Goal: Task Accomplishment & Management: Use online tool/utility

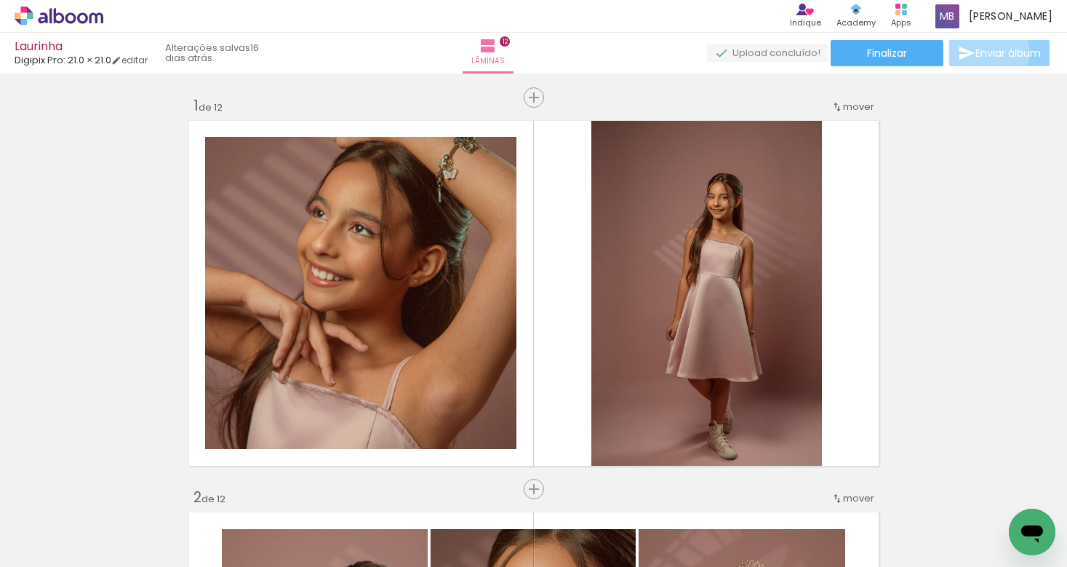
click at [975, 54] on span "Enviar álbum" at bounding box center [1007, 53] width 65 height 10
type input "83996734031"
type input "contato@maxbritofotografo.com.br"
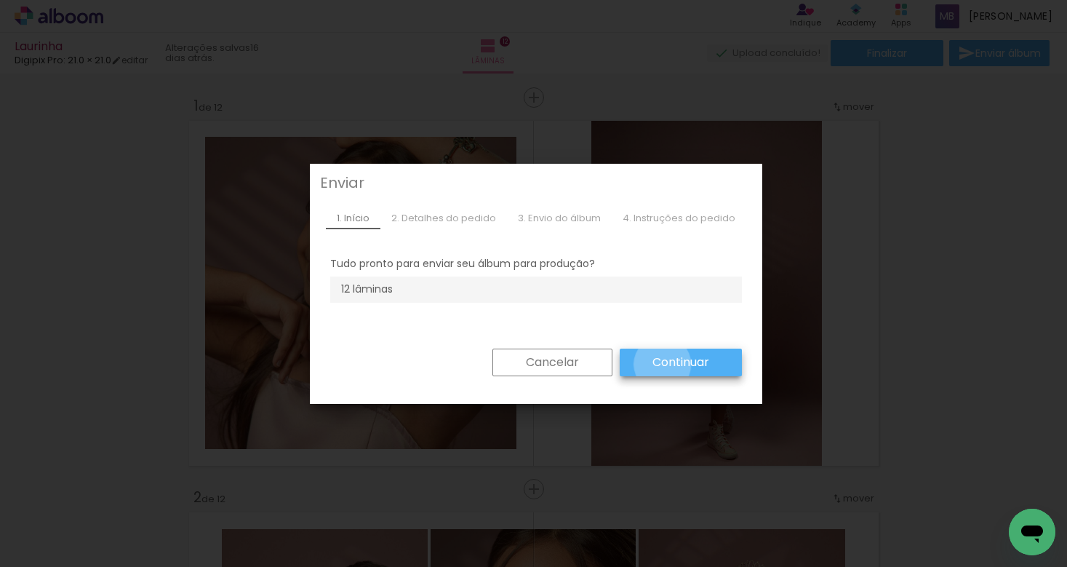
click at [0, 0] on slot "Continuar" at bounding box center [0, 0] width 0 height 0
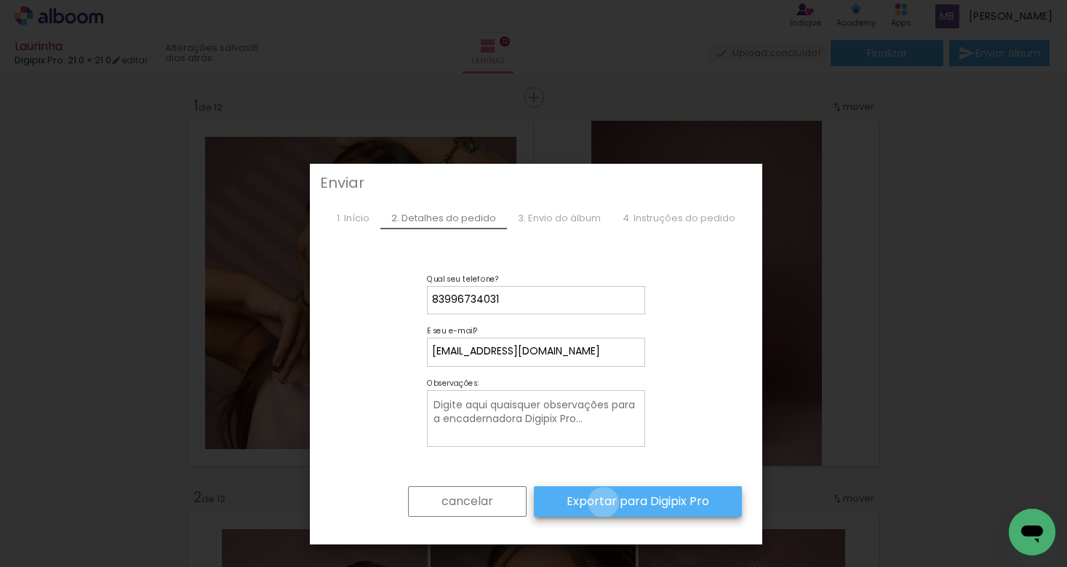
click at [0, 0] on slot "Exportar para Digipix Pro" at bounding box center [0, 0] width 0 height 0
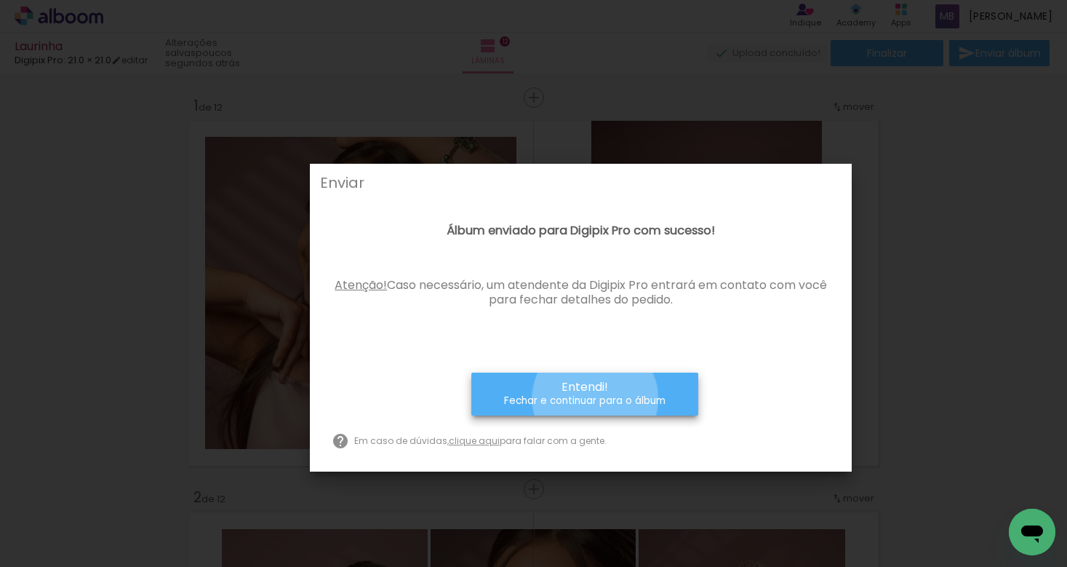
click at [596, 399] on small "Fechar e continuar para o álbum" at bounding box center [584, 400] width 161 height 15
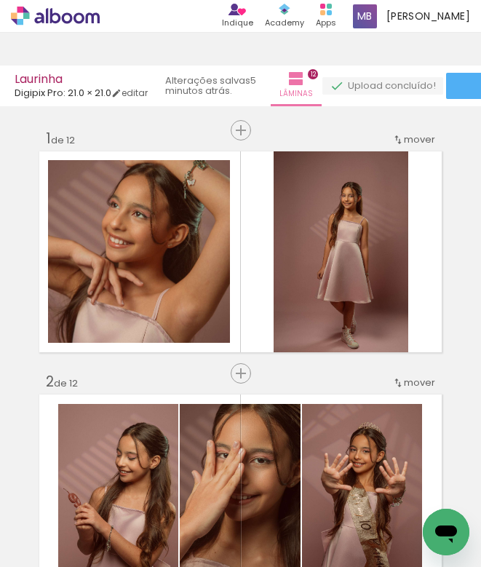
scroll to position [2371, 0]
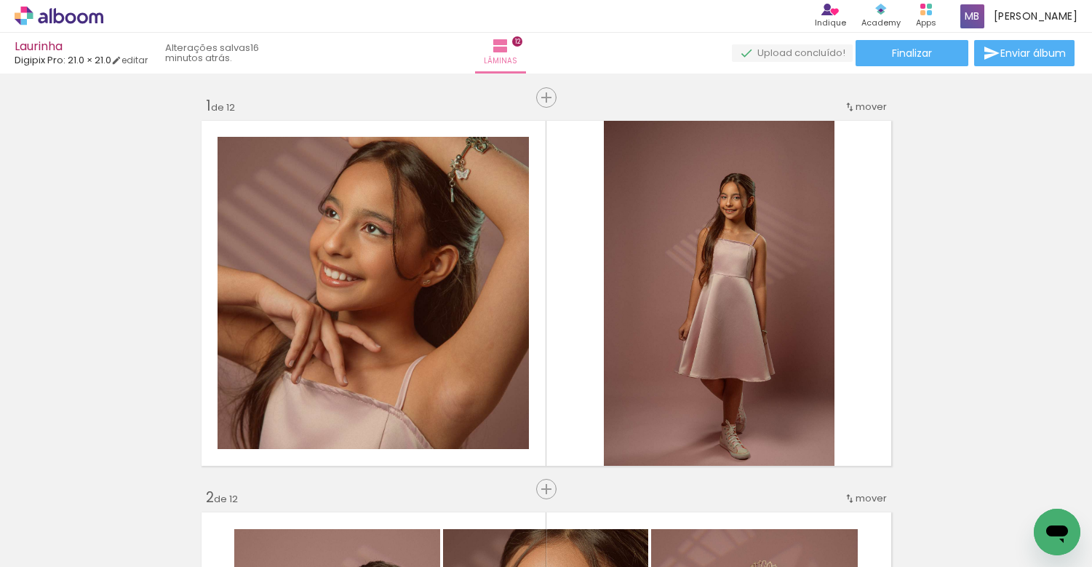
scroll to position [3706, 0]
